Goal: Information Seeking & Learning: Learn about a topic

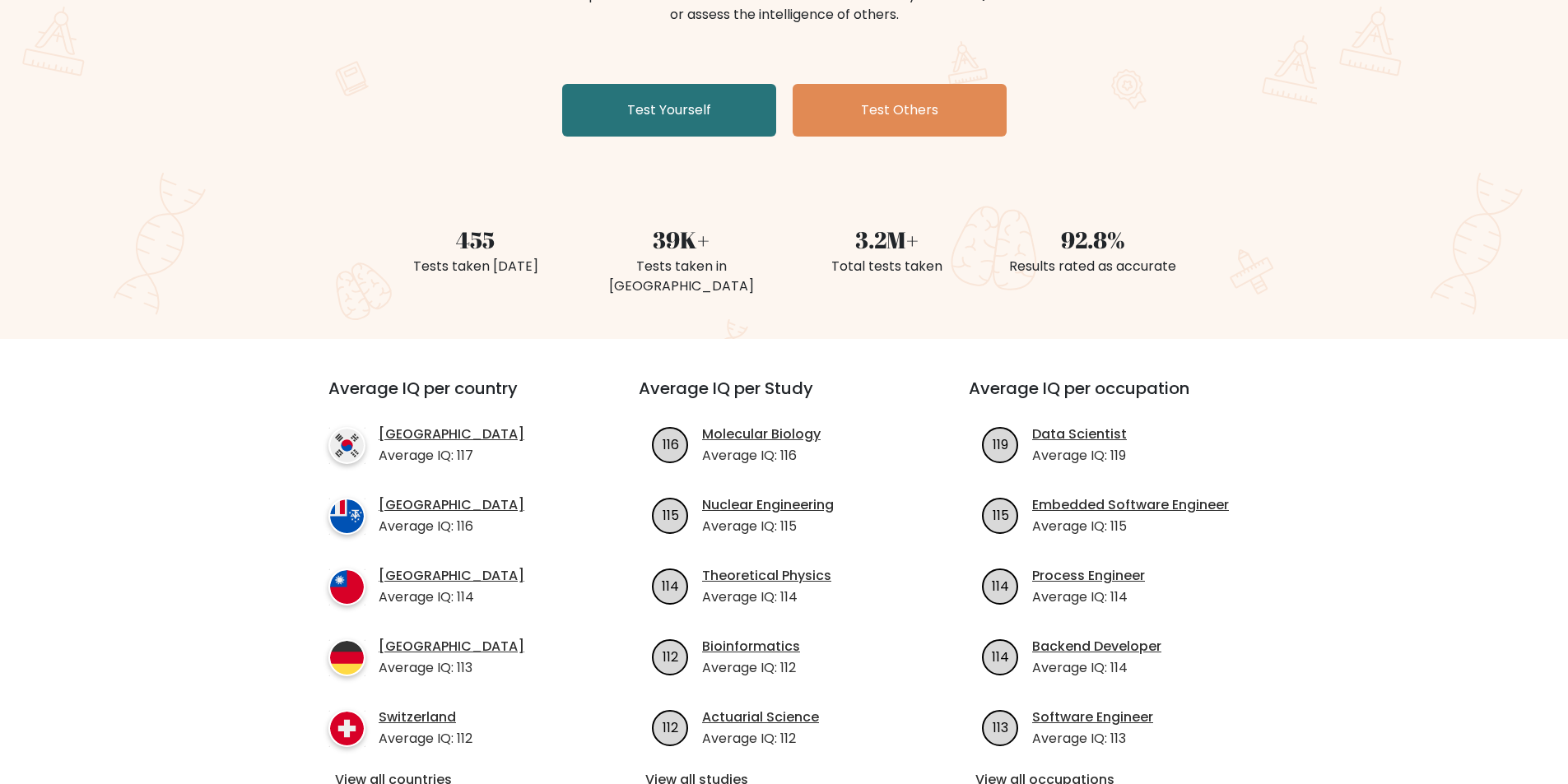
scroll to position [372, 0]
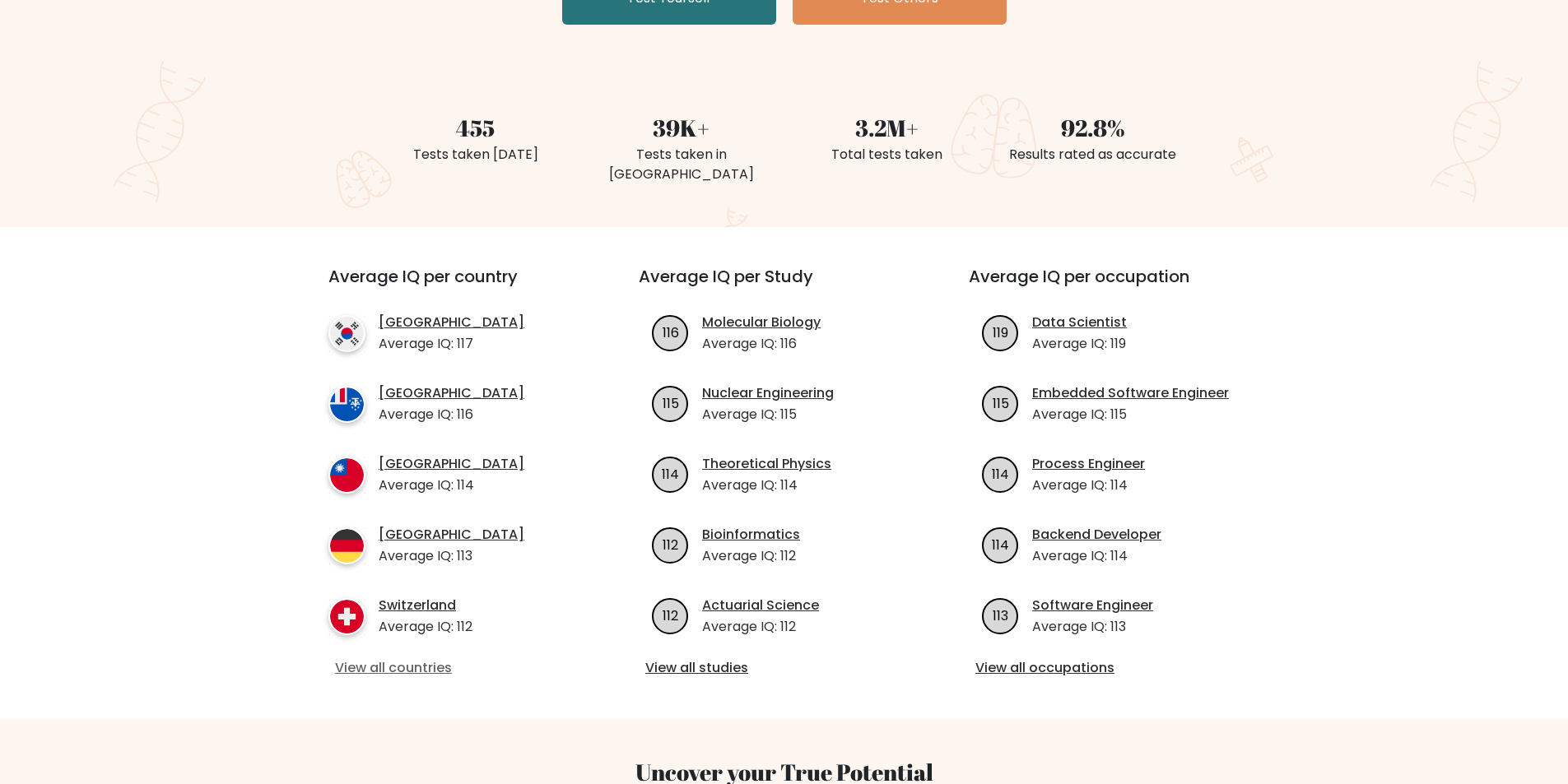
click at [362, 658] on link "View all countries" at bounding box center [454, 668] width 238 height 20
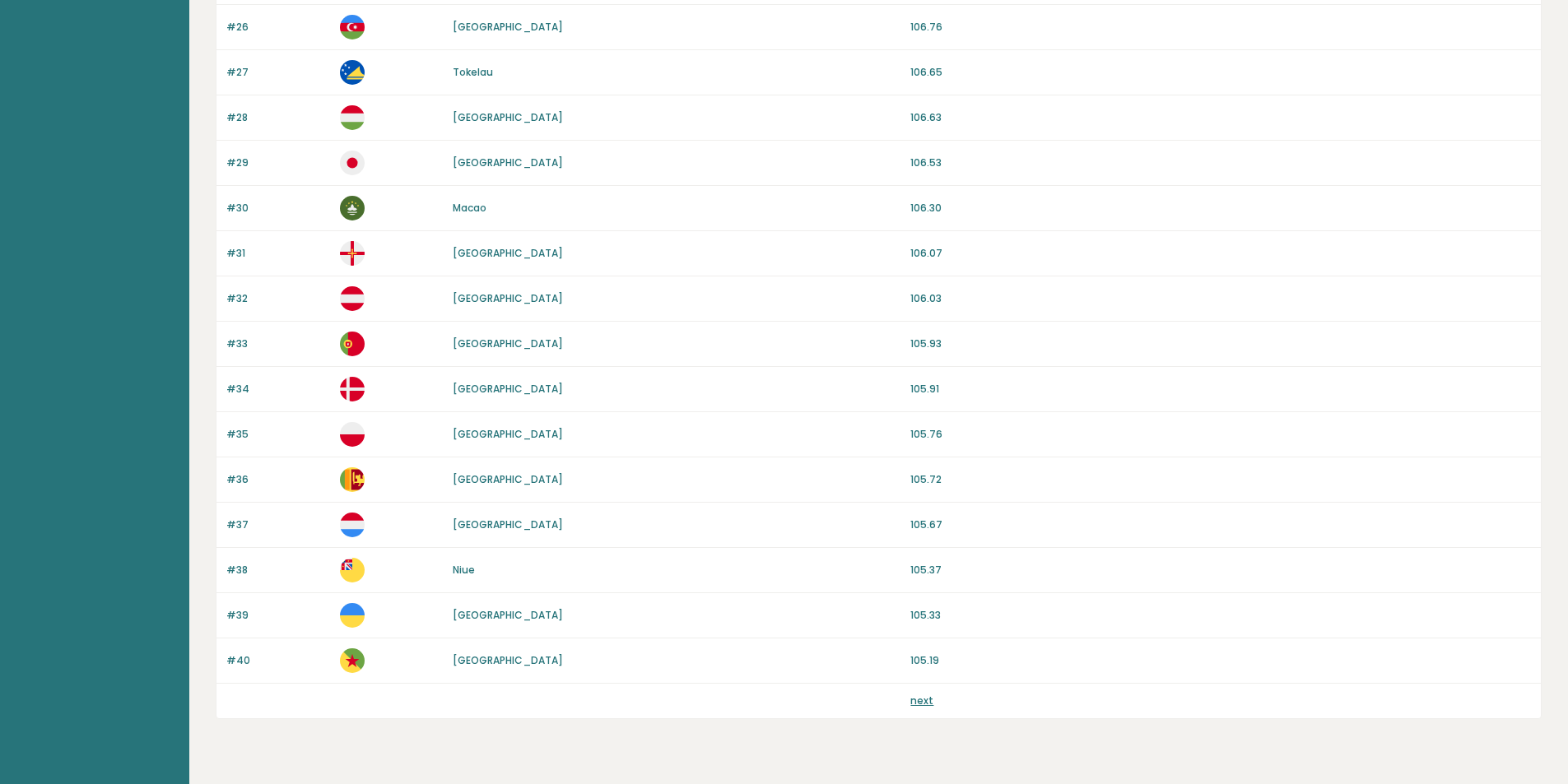
scroll to position [1352, 0]
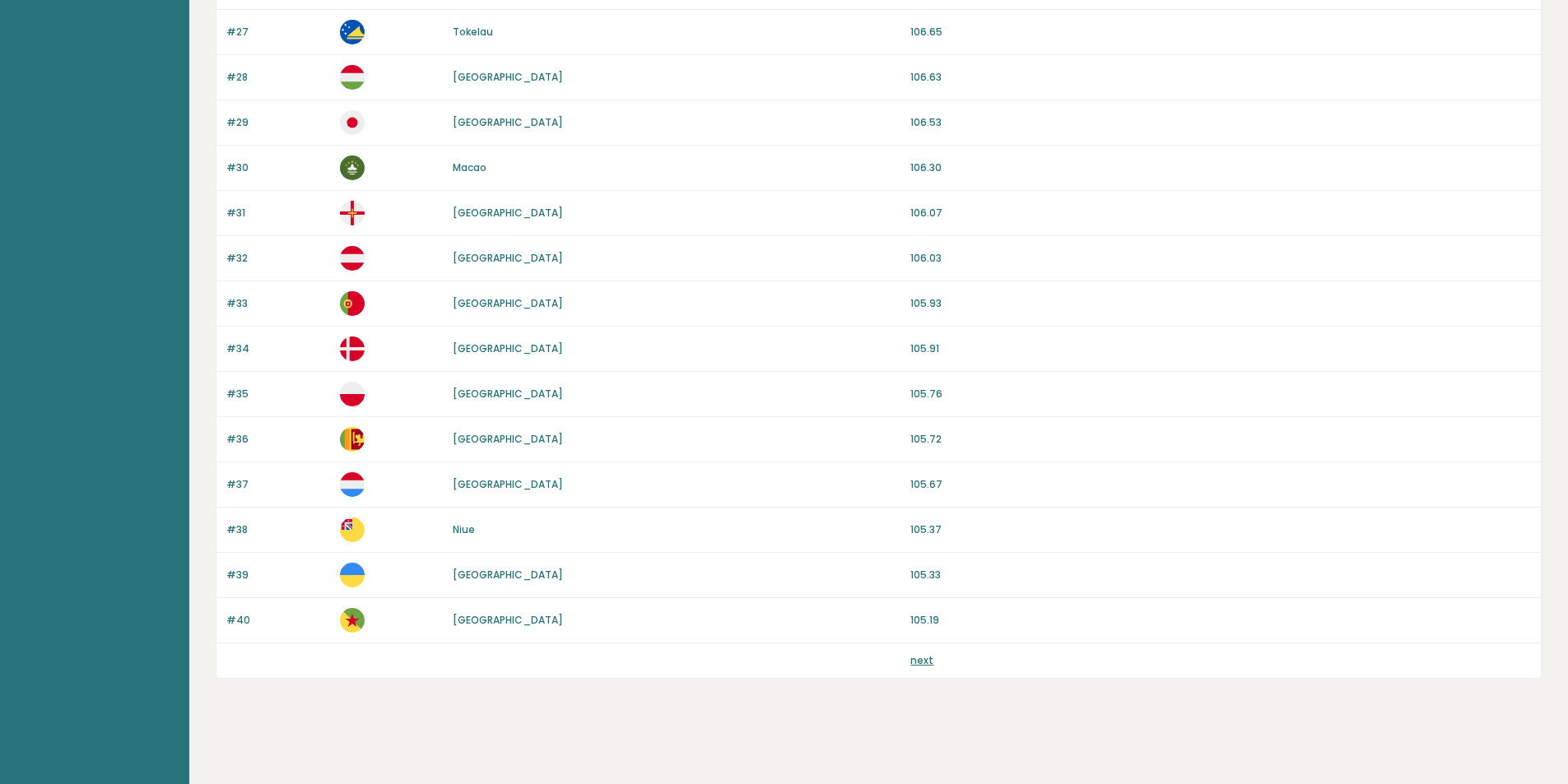
click at [917, 660] on link "next" at bounding box center [922, 660] width 23 height 14
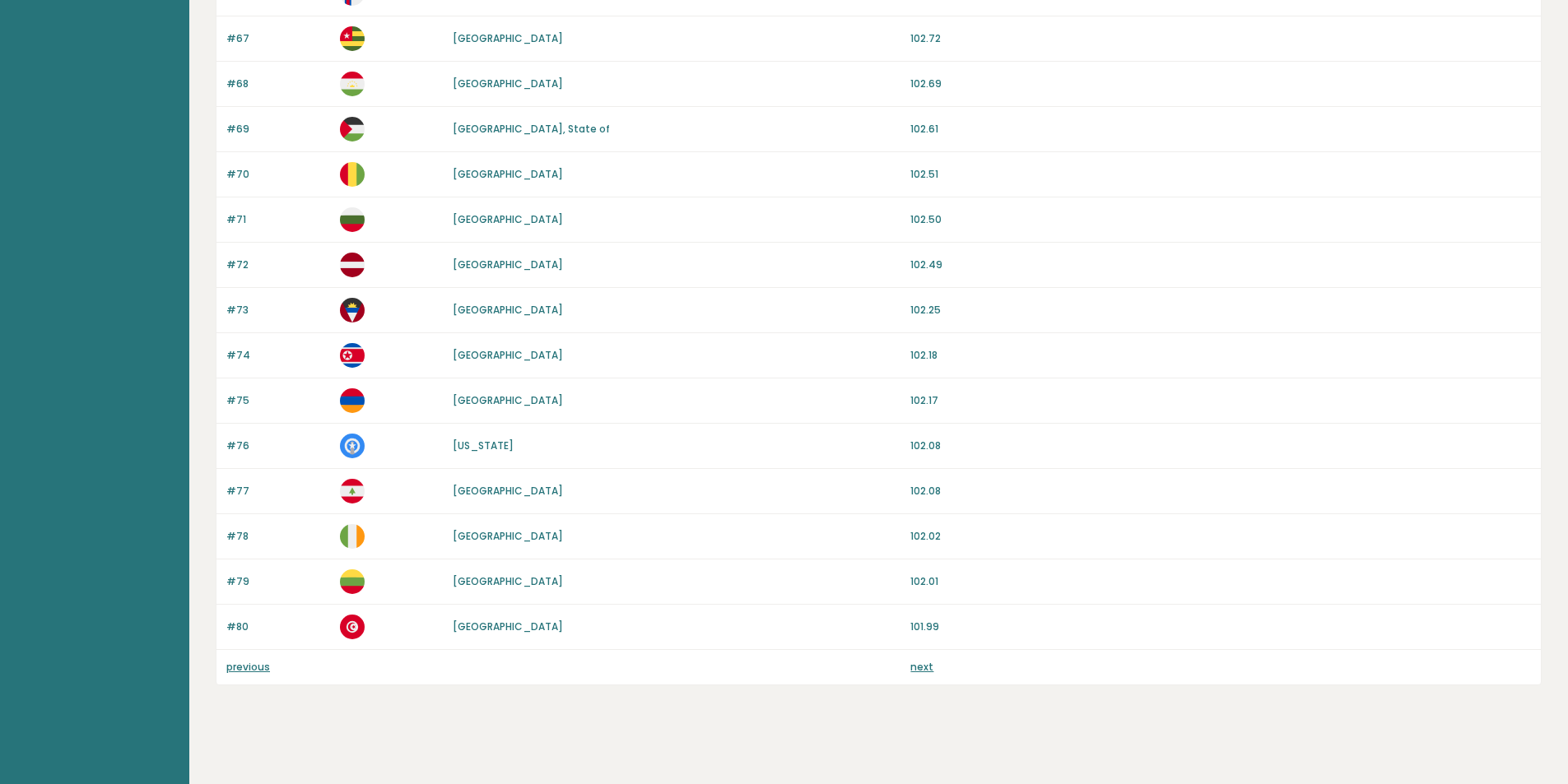
scroll to position [1352, 0]
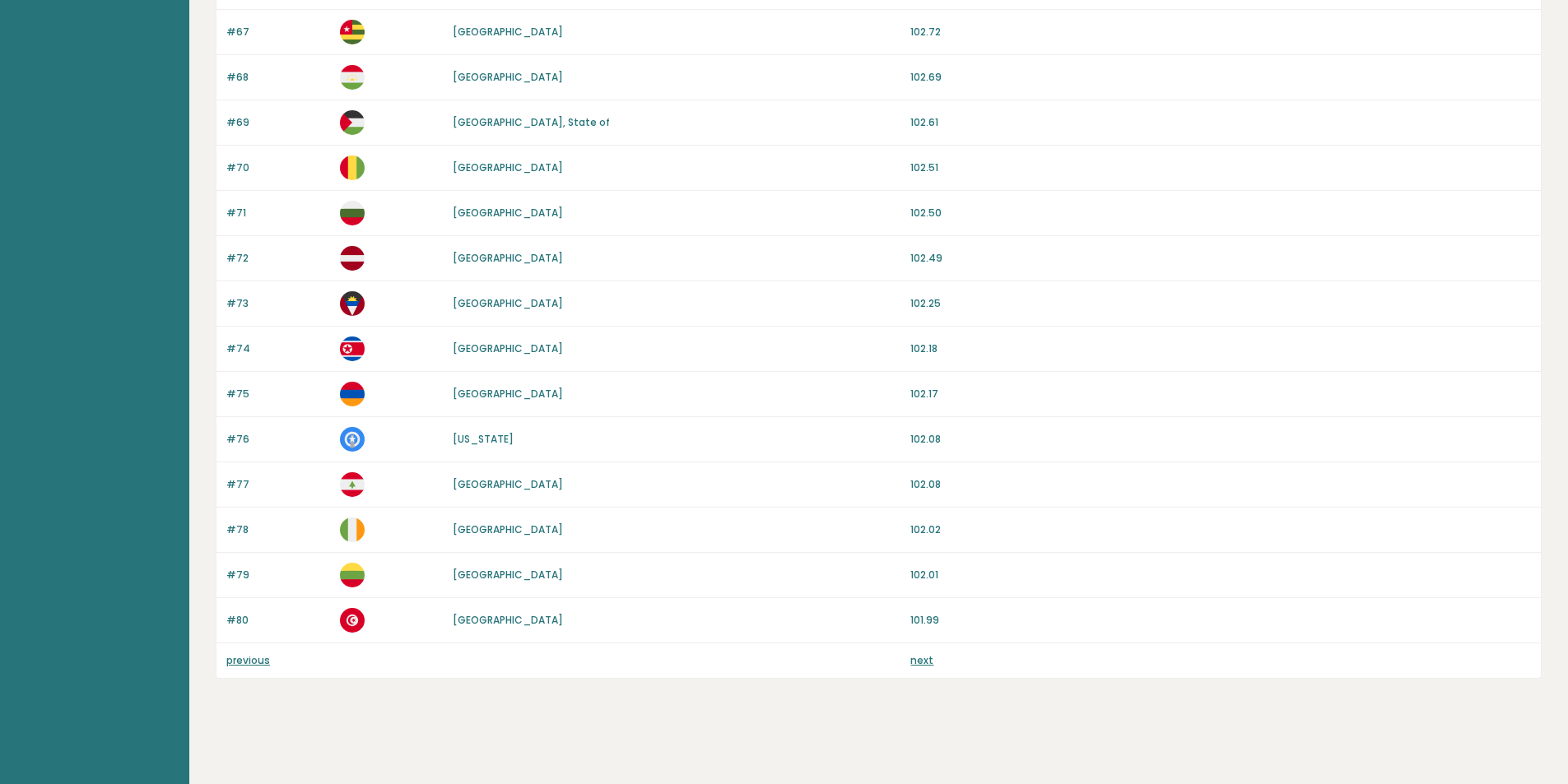
click at [922, 663] on link "next" at bounding box center [922, 660] width 23 height 14
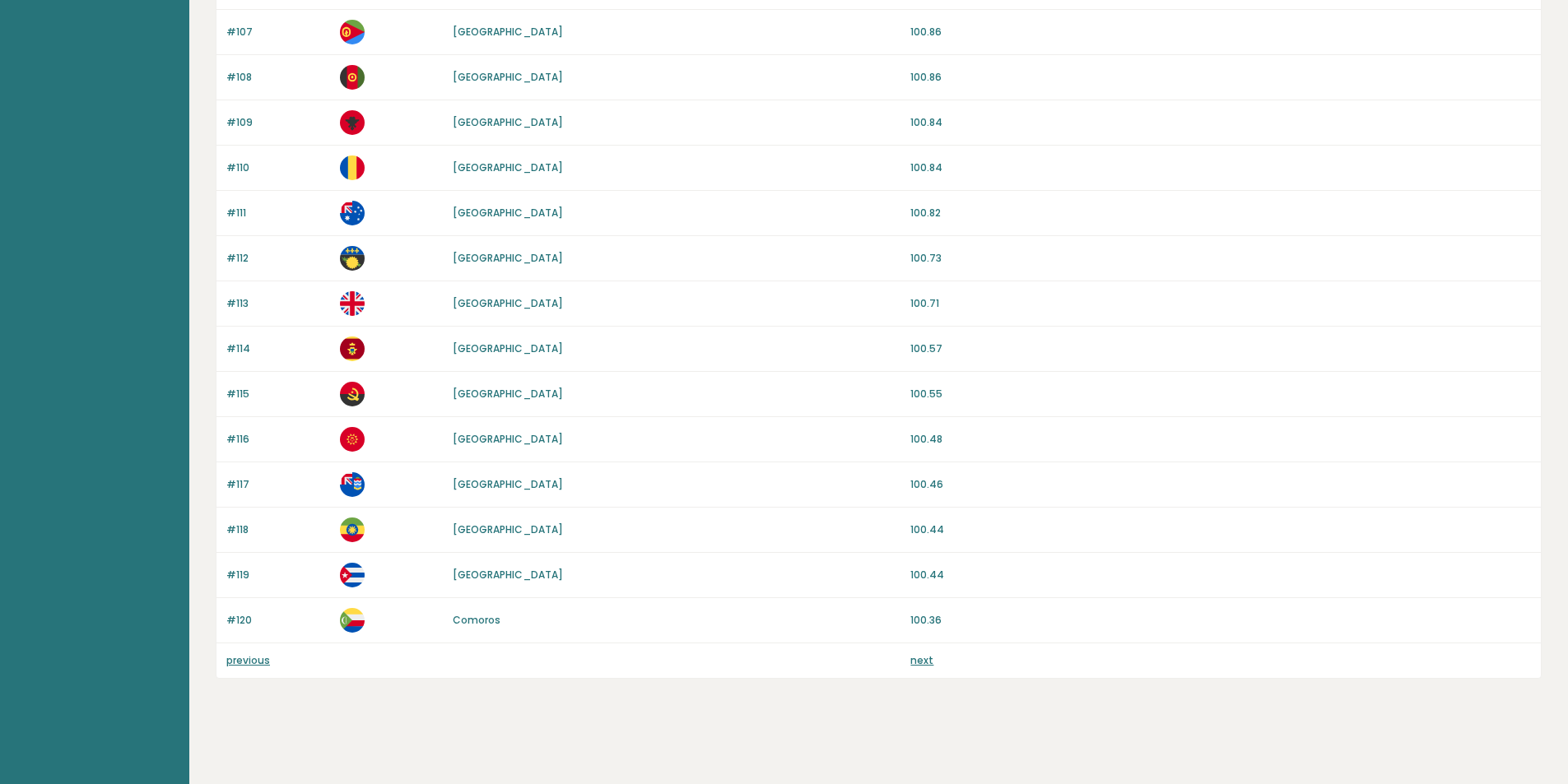
scroll to position [1339, 0]
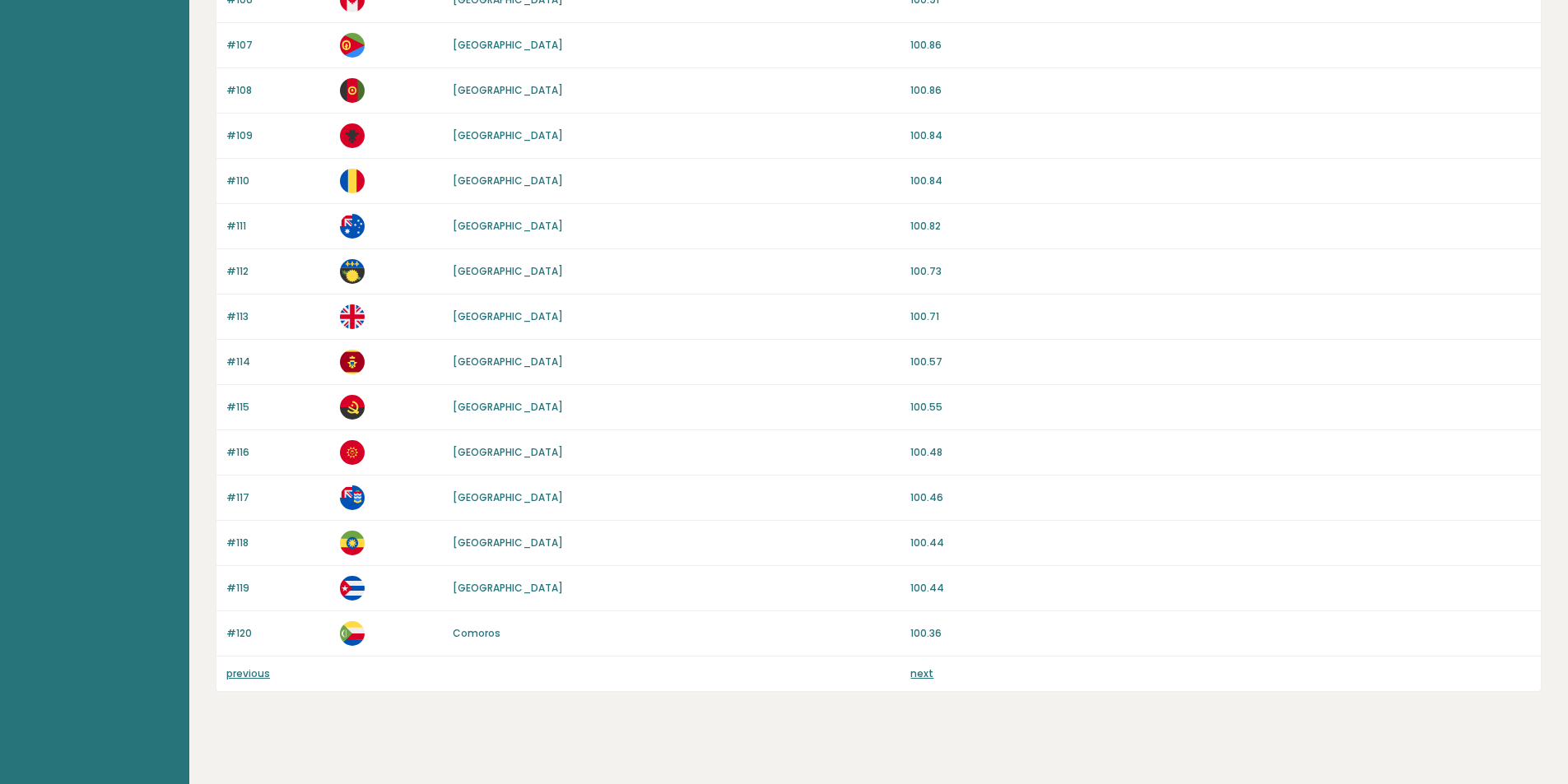
click at [921, 676] on link "next" at bounding box center [922, 673] width 23 height 14
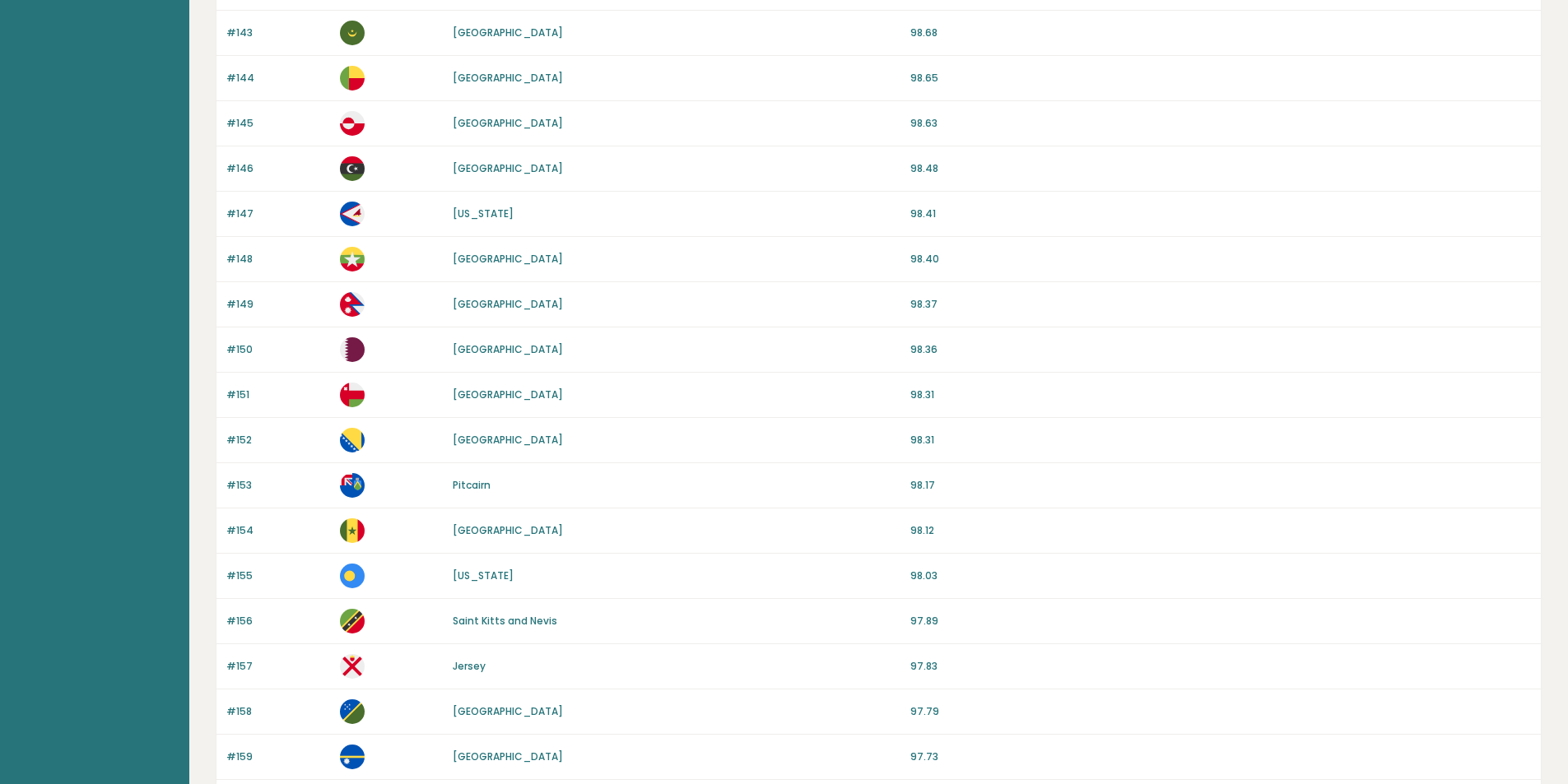
scroll to position [1352, 0]
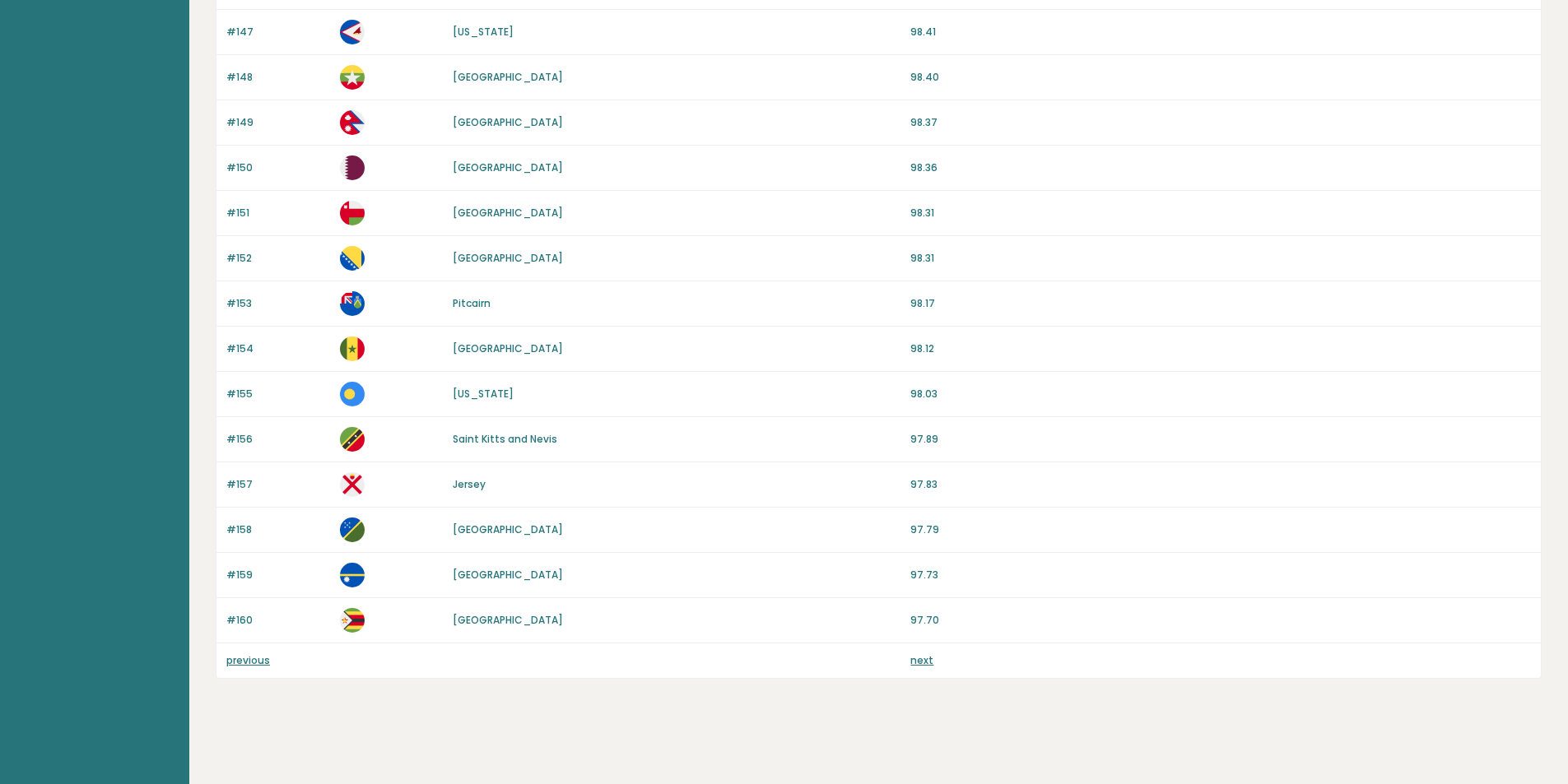
click at [926, 663] on link "next" at bounding box center [922, 660] width 23 height 14
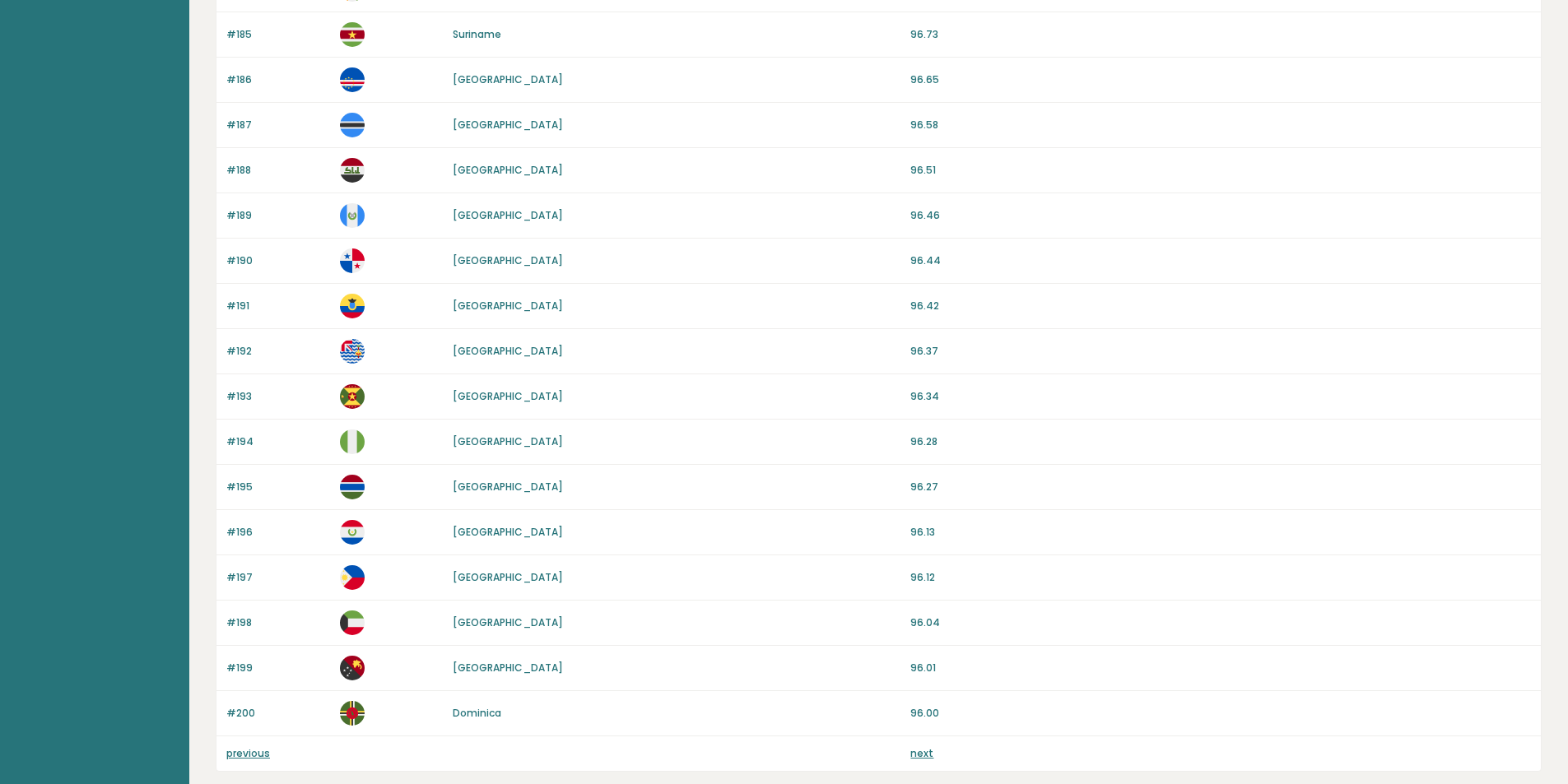
scroll to position [1352, 0]
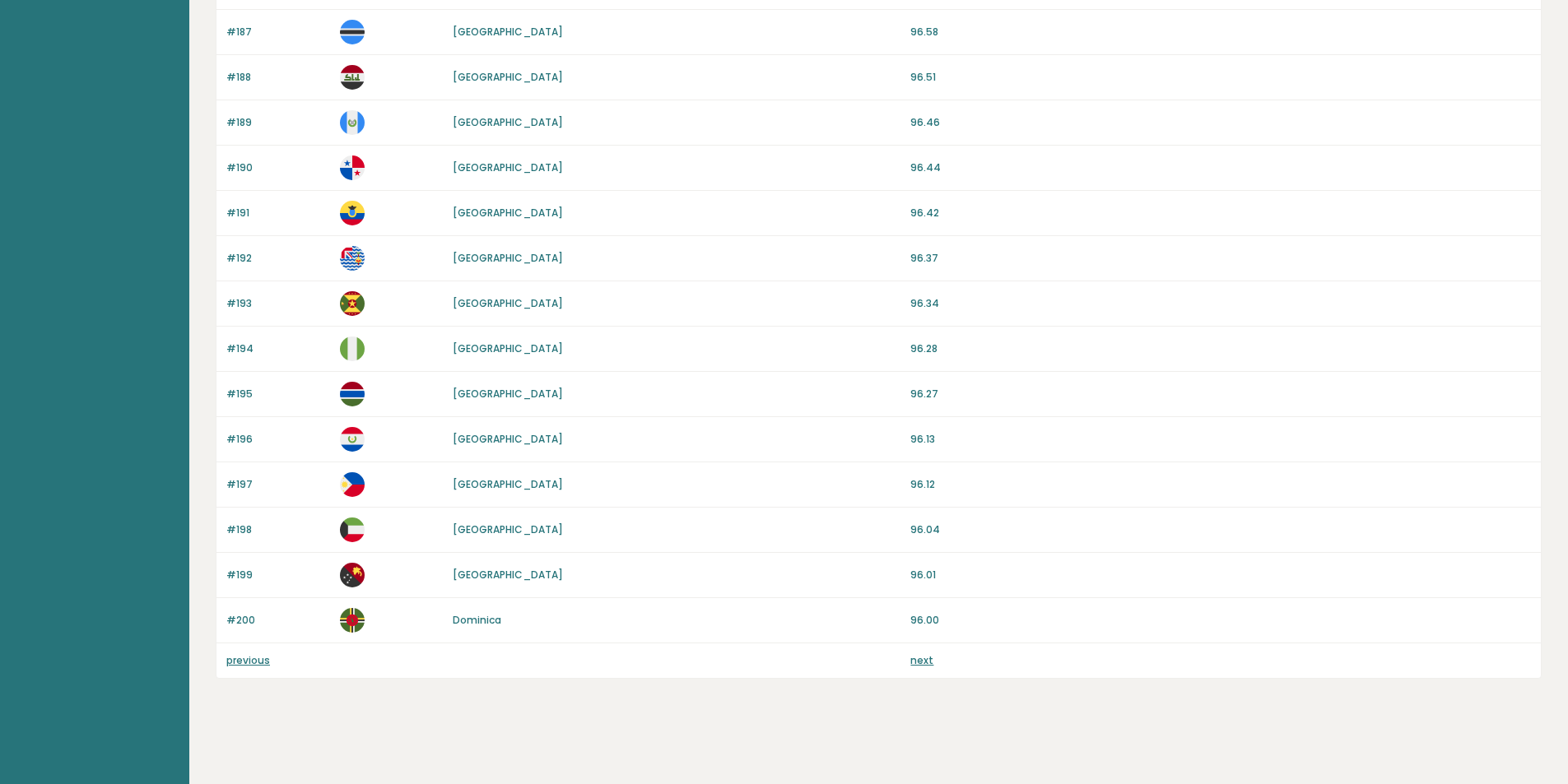
click at [915, 657] on link "next" at bounding box center [922, 660] width 23 height 14
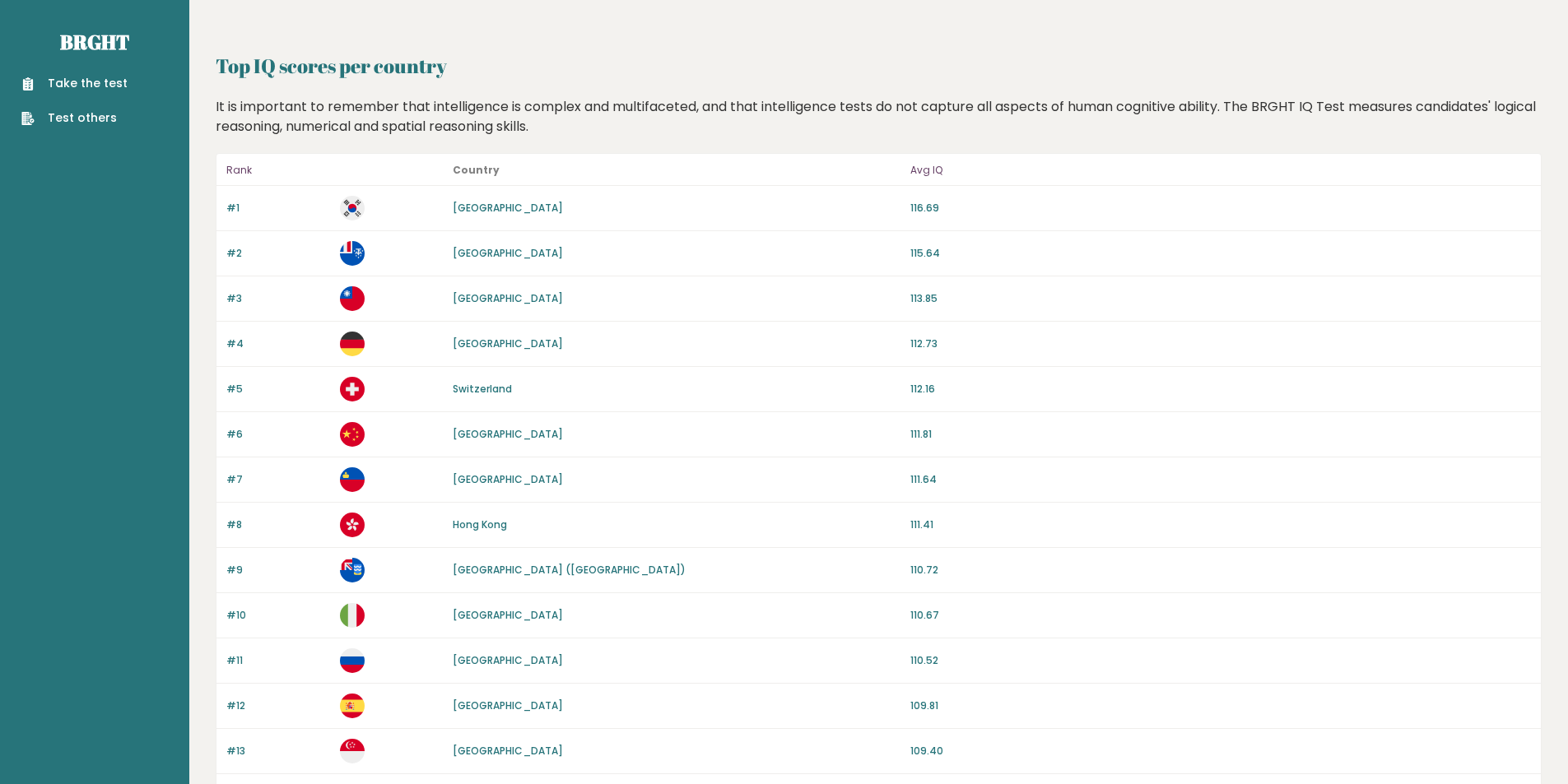
scroll to position [1352, 0]
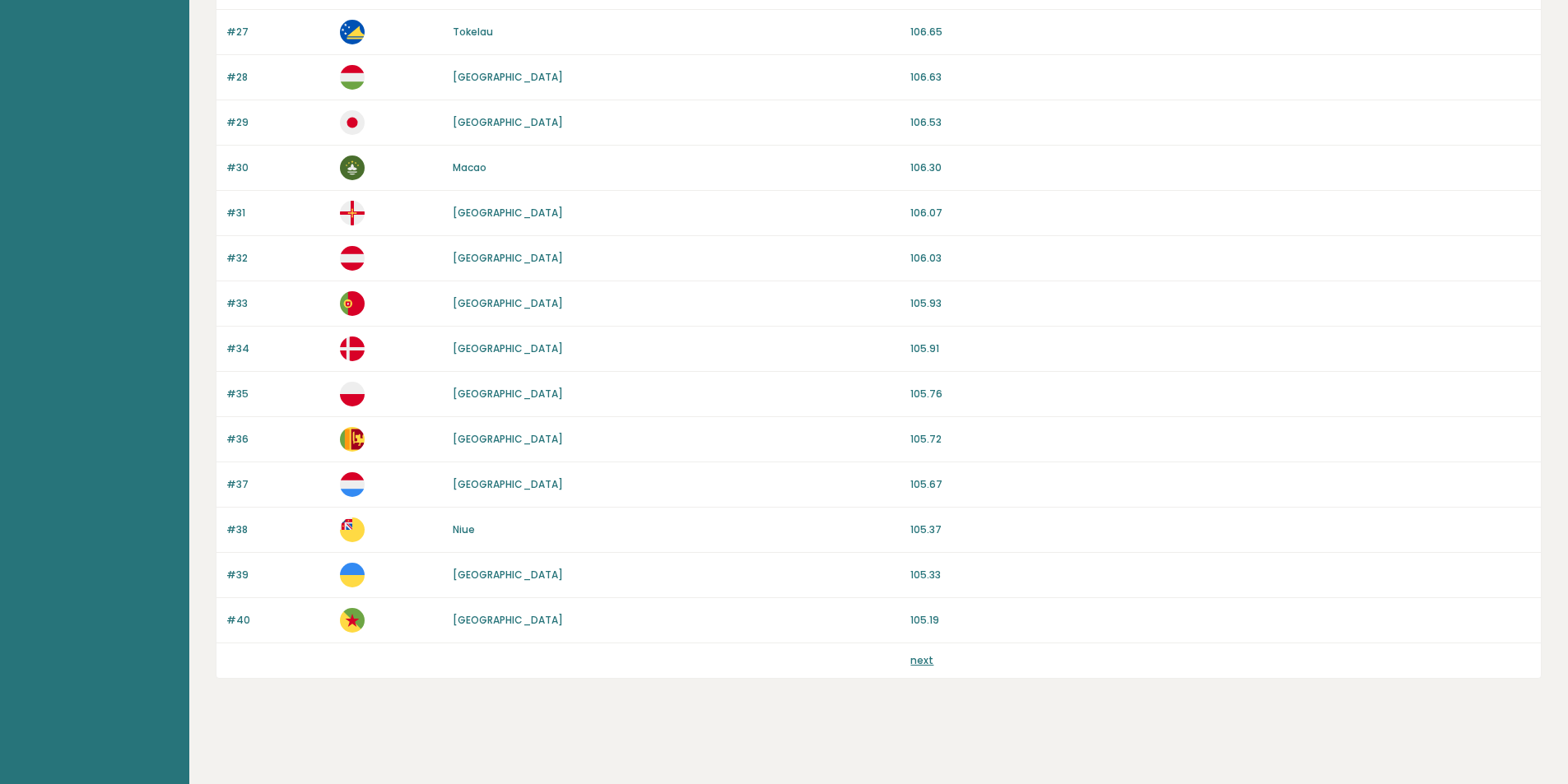
click at [926, 663] on link "next" at bounding box center [922, 660] width 23 height 14
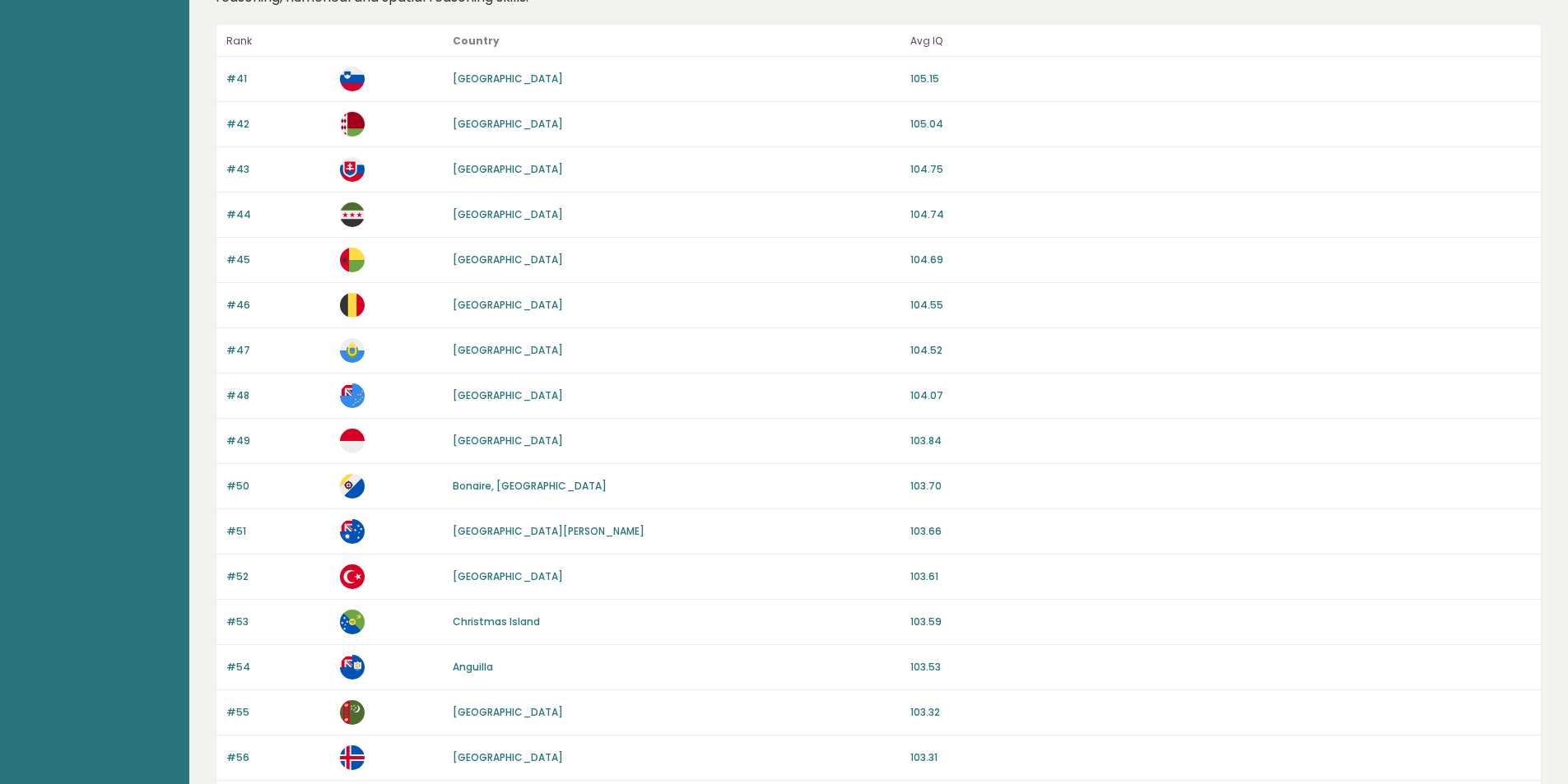
scroll to position [126, 0]
